Goal: Transaction & Acquisition: Purchase product/service

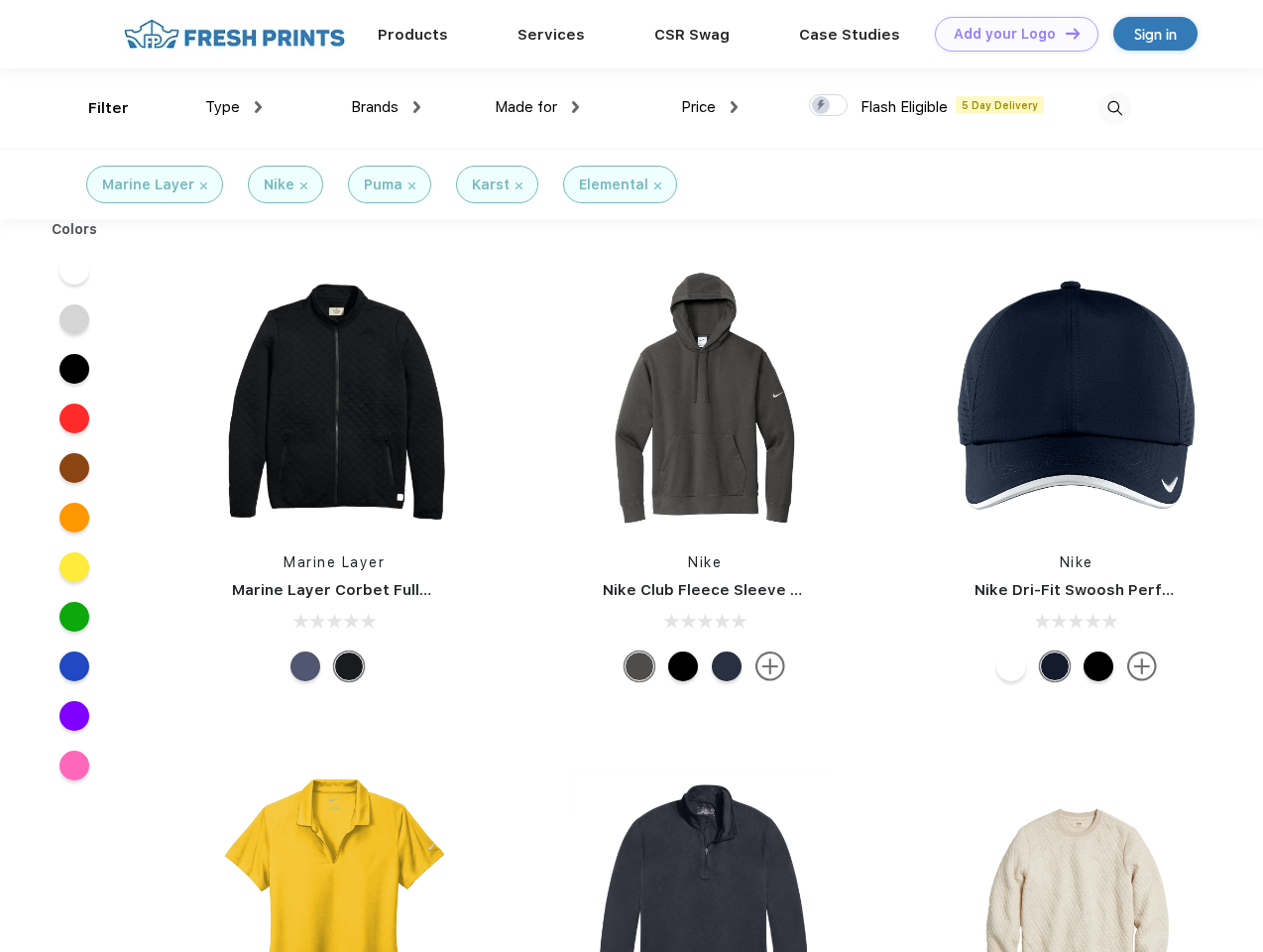
click at [1009, 34] on link "Add your Logo Design Tool" at bounding box center [1017, 34] width 163 height 35
click at [0, 0] on div "Design Tool" at bounding box center [0, 0] width 0 height 0
click at [1064, 33] on link "Add your Logo Design Tool" at bounding box center [1017, 34] width 163 height 35
click at [96, 109] on div "Filter" at bounding box center [109, 109] width 41 height 23
click at [234, 108] on span "Type" at bounding box center [222, 108] width 35 height 18
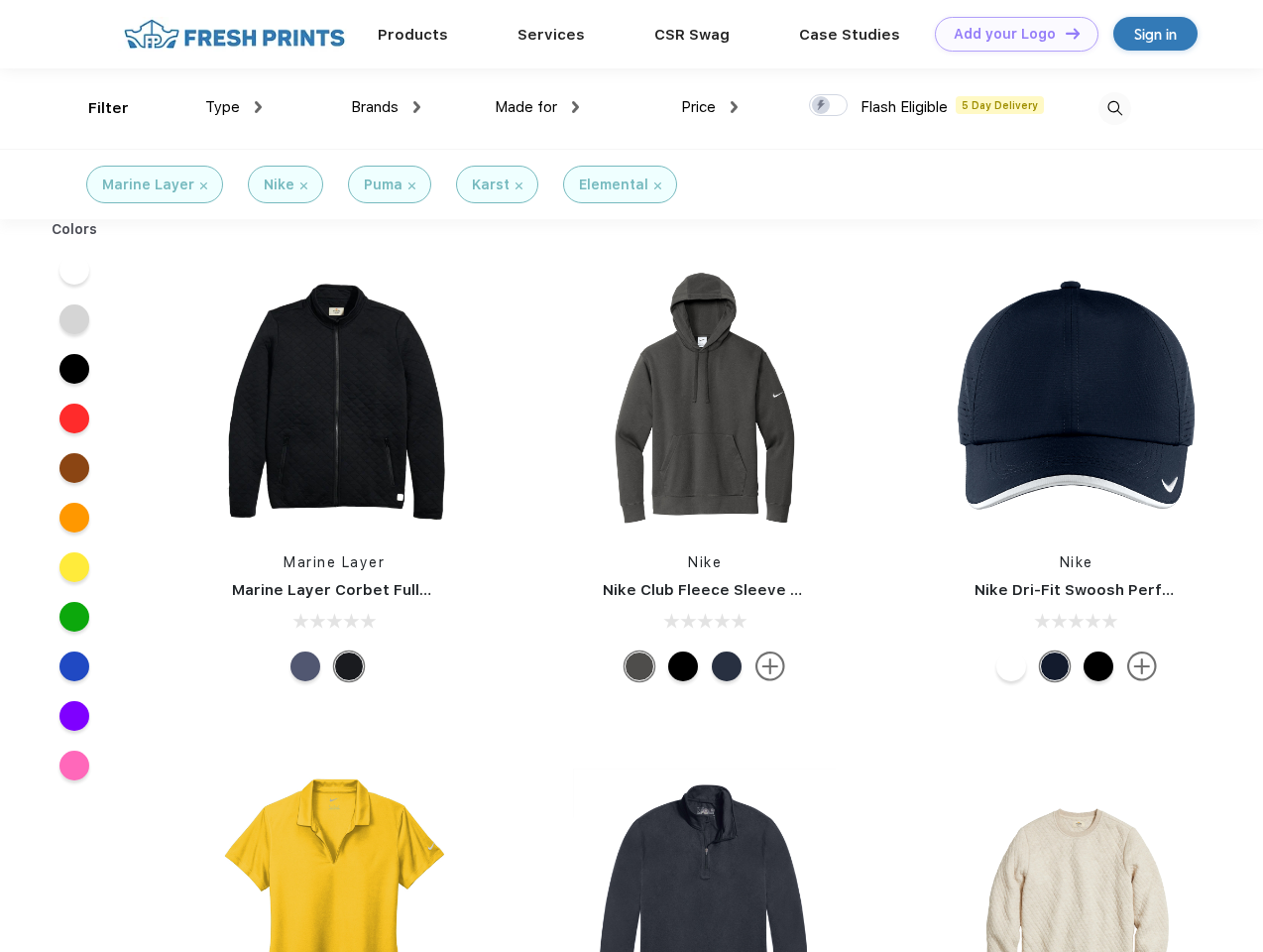
click at [385, 108] on span "Brands" at bounding box center [375, 108] width 48 height 18
click at [538, 108] on span "Made for" at bounding box center [526, 108] width 63 height 18
click at [710, 108] on span "Price" at bounding box center [698, 108] width 35 height 18
click at [829, 107] on div at bounding box center [828, 106] width 39 height 22
click at [822, 107] on input "checkbox" at bounding box center [815, 100] width 13 height 13
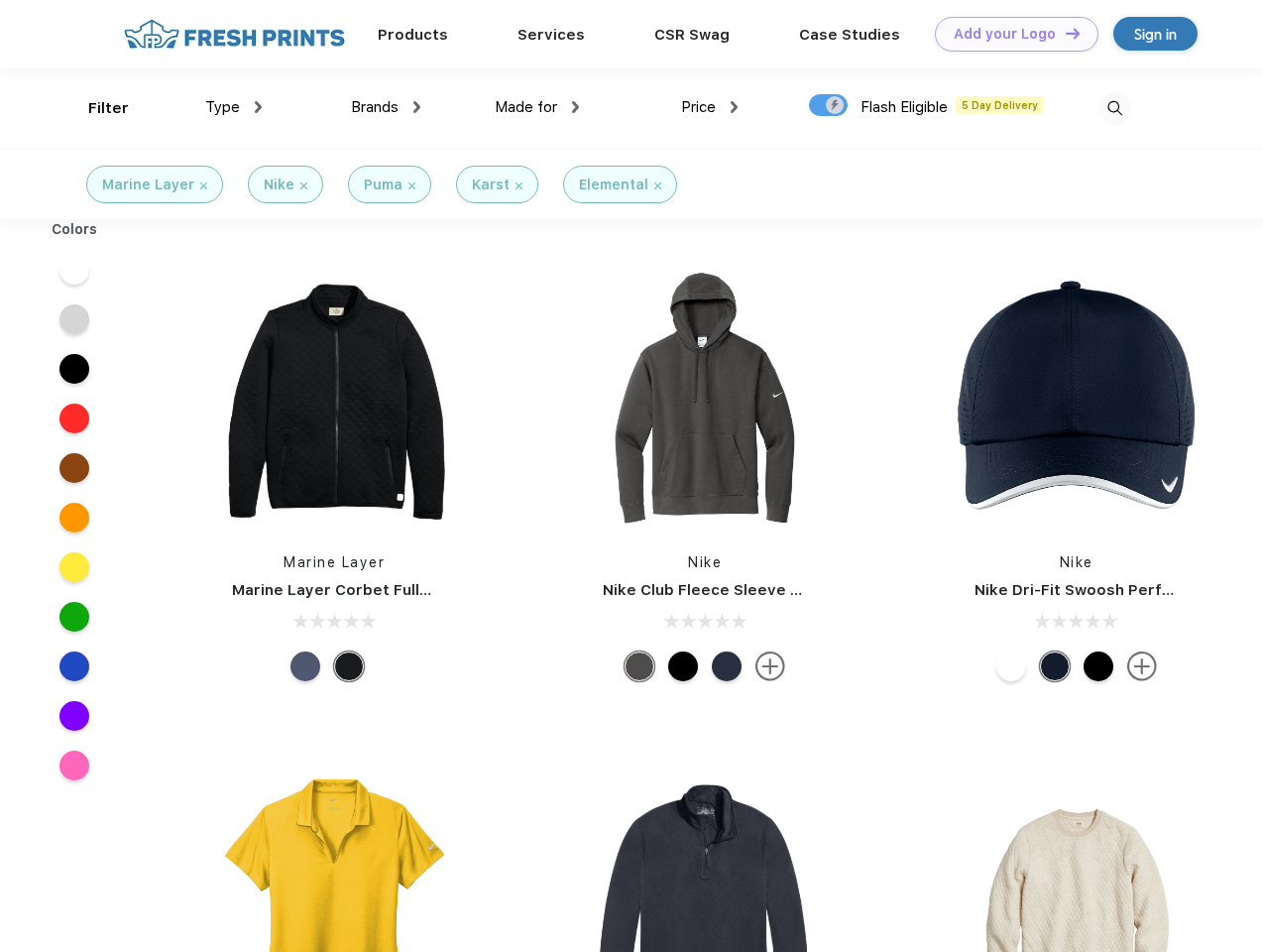
click at [1115, 109] on img at bounding box center [1115, 109] width 33 height 33
